Goal: Use online tool/utility

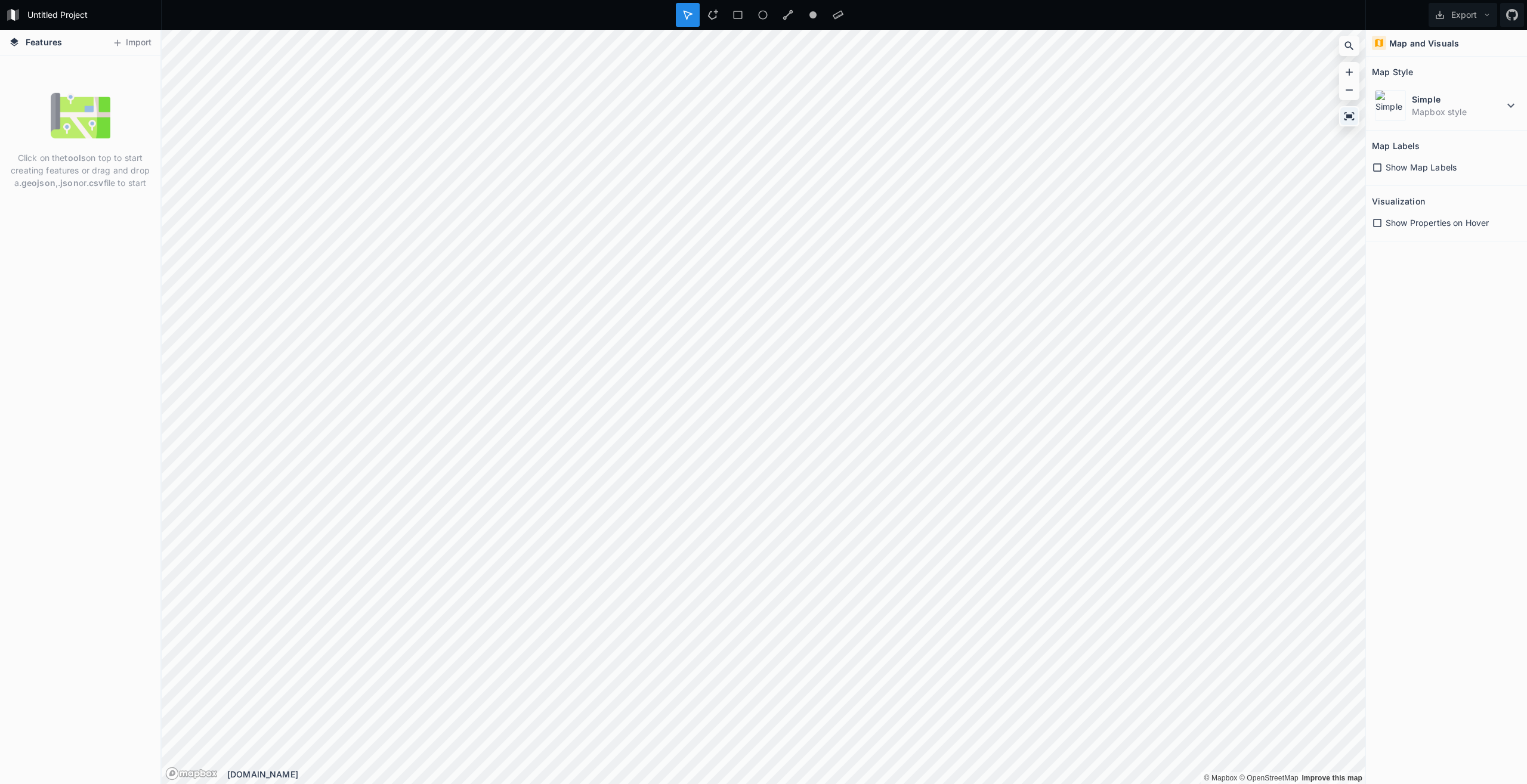
click at [1352, 117] on icon at bounding box center [1349, 116] width 10 height 8
click at [712, 13] on icon at bounding box center [712, 15] width 11 height 11
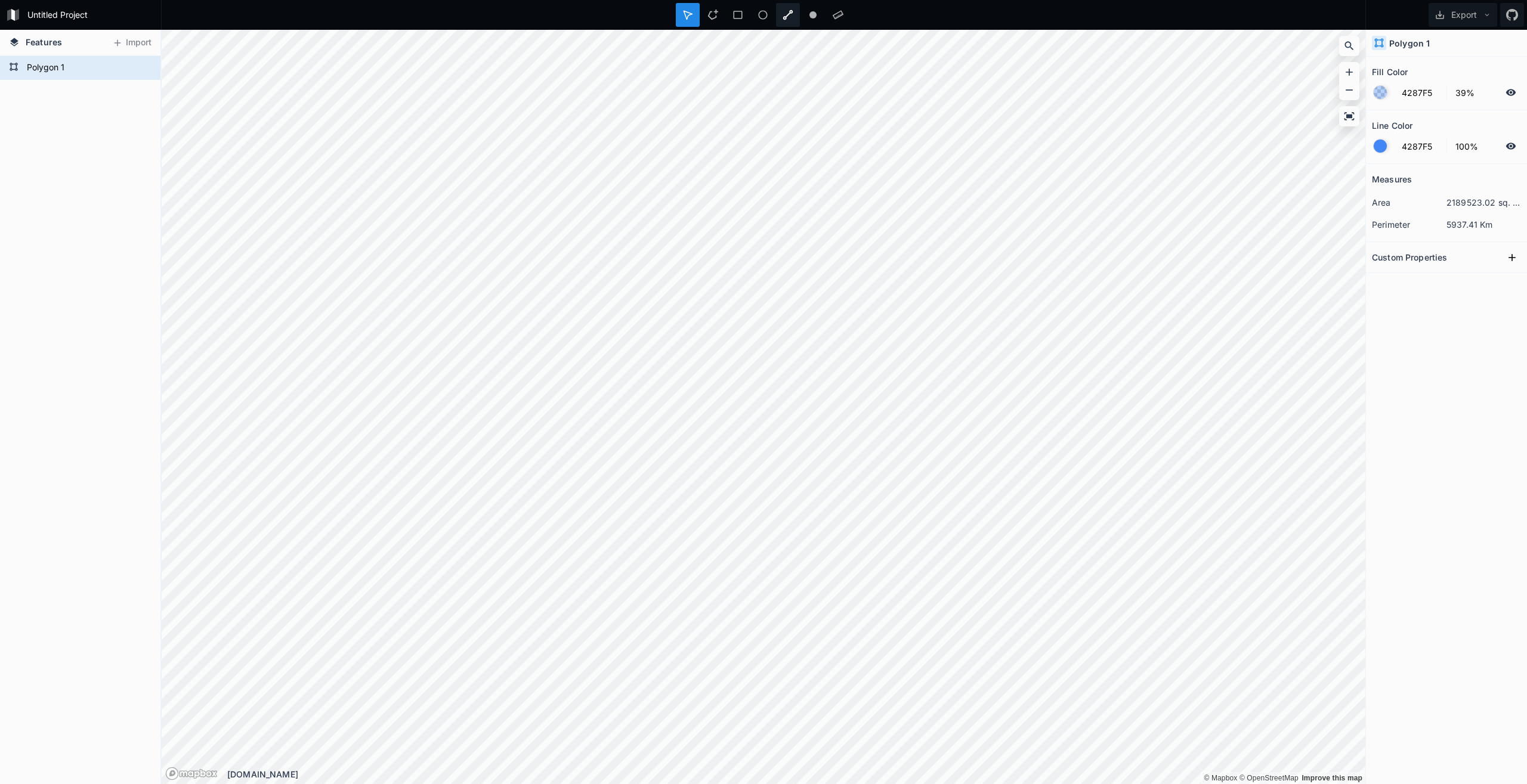
drag, startPoint x: 789, startPoint y: 15, endPoint x: 789, endPoint y: 24, distance: 9.0
click at [789, 14] on icon at bounding box center [787, 15] width 11 height 11
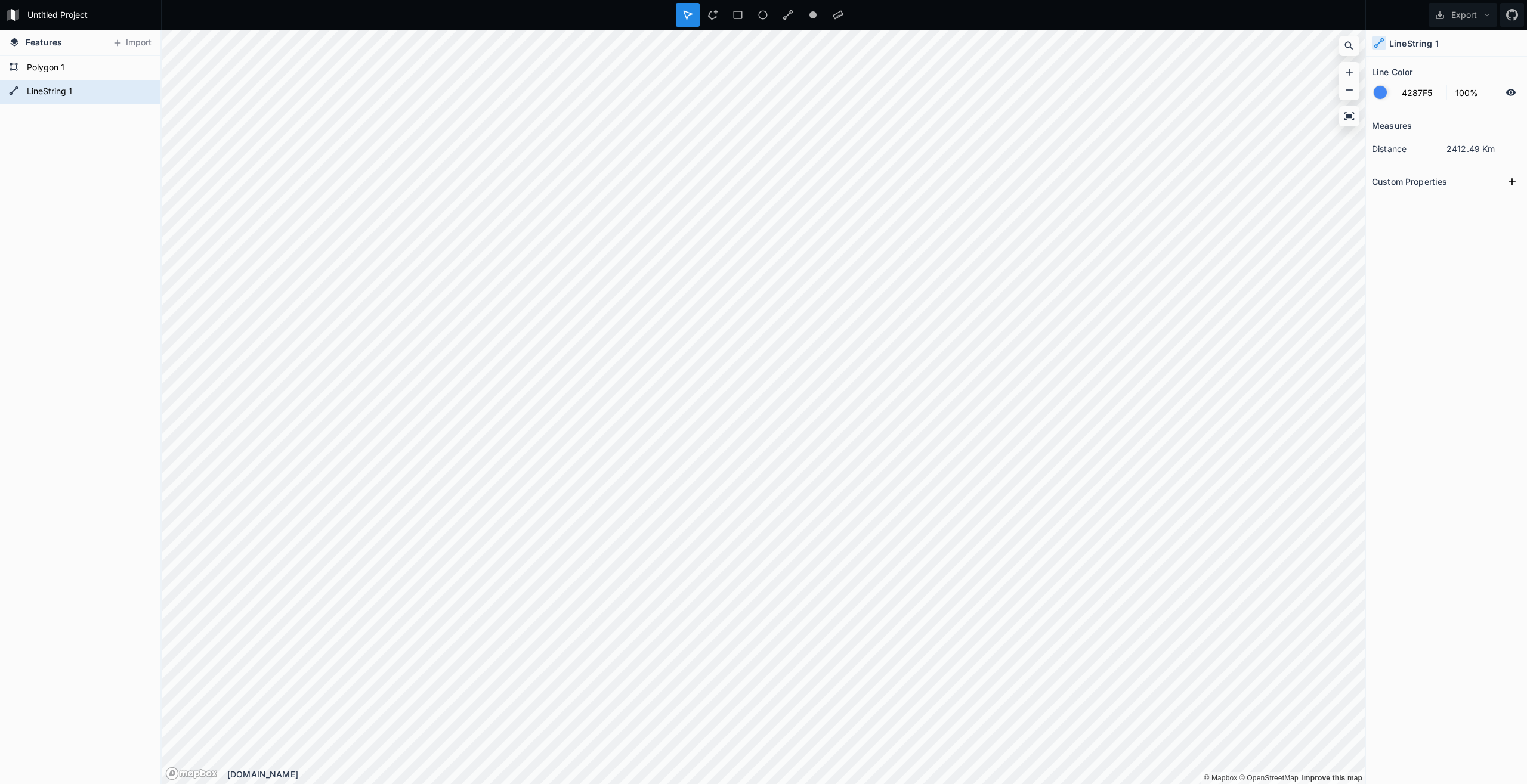
click at [13, 40] on icon at bounding box center [14, 42] width 8 height 8
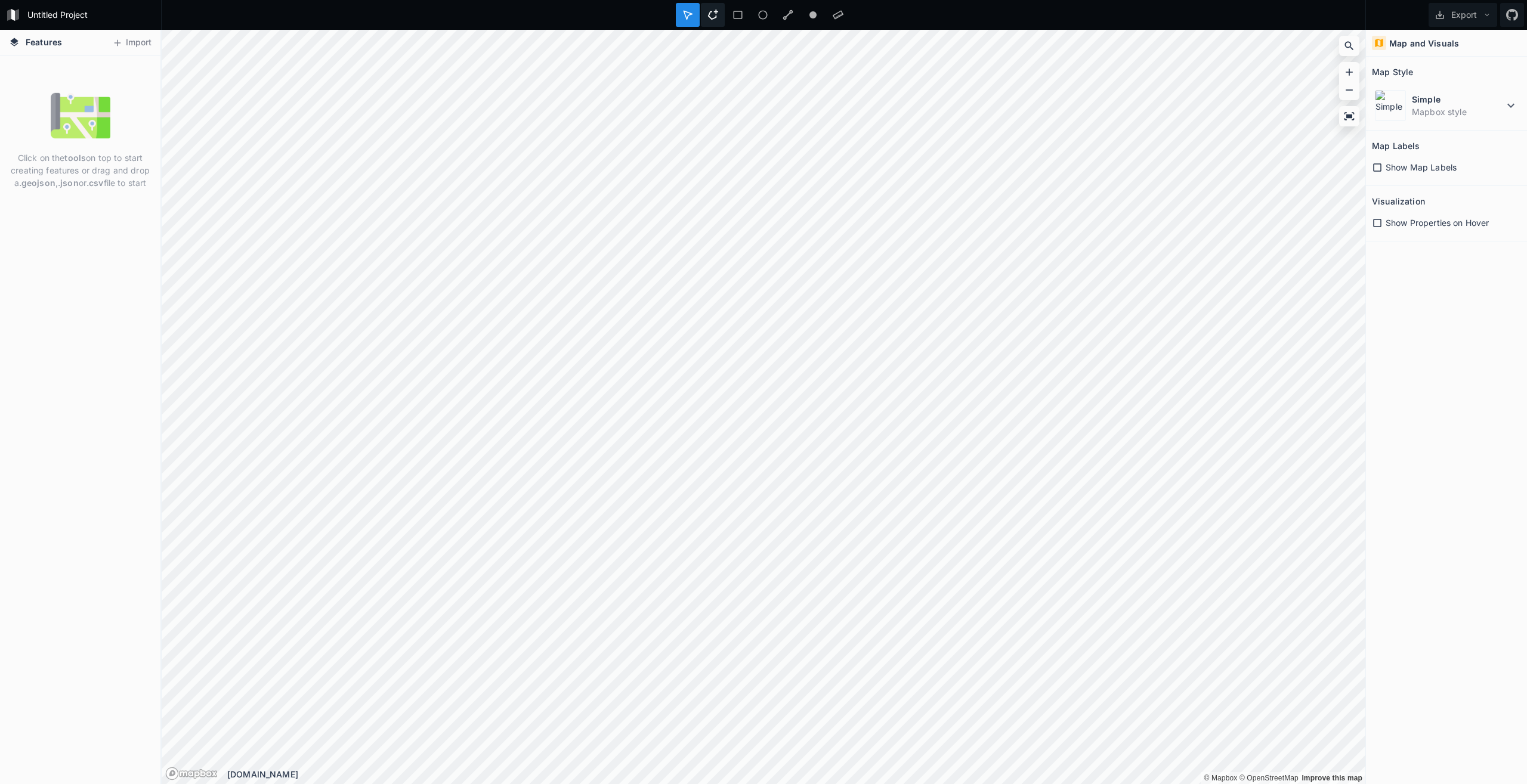
click at [712, 13] on icon at bounding box center [712, 15] width 11 height 11
